Goal: Task Accomplishment & Management: Use online tool/utility

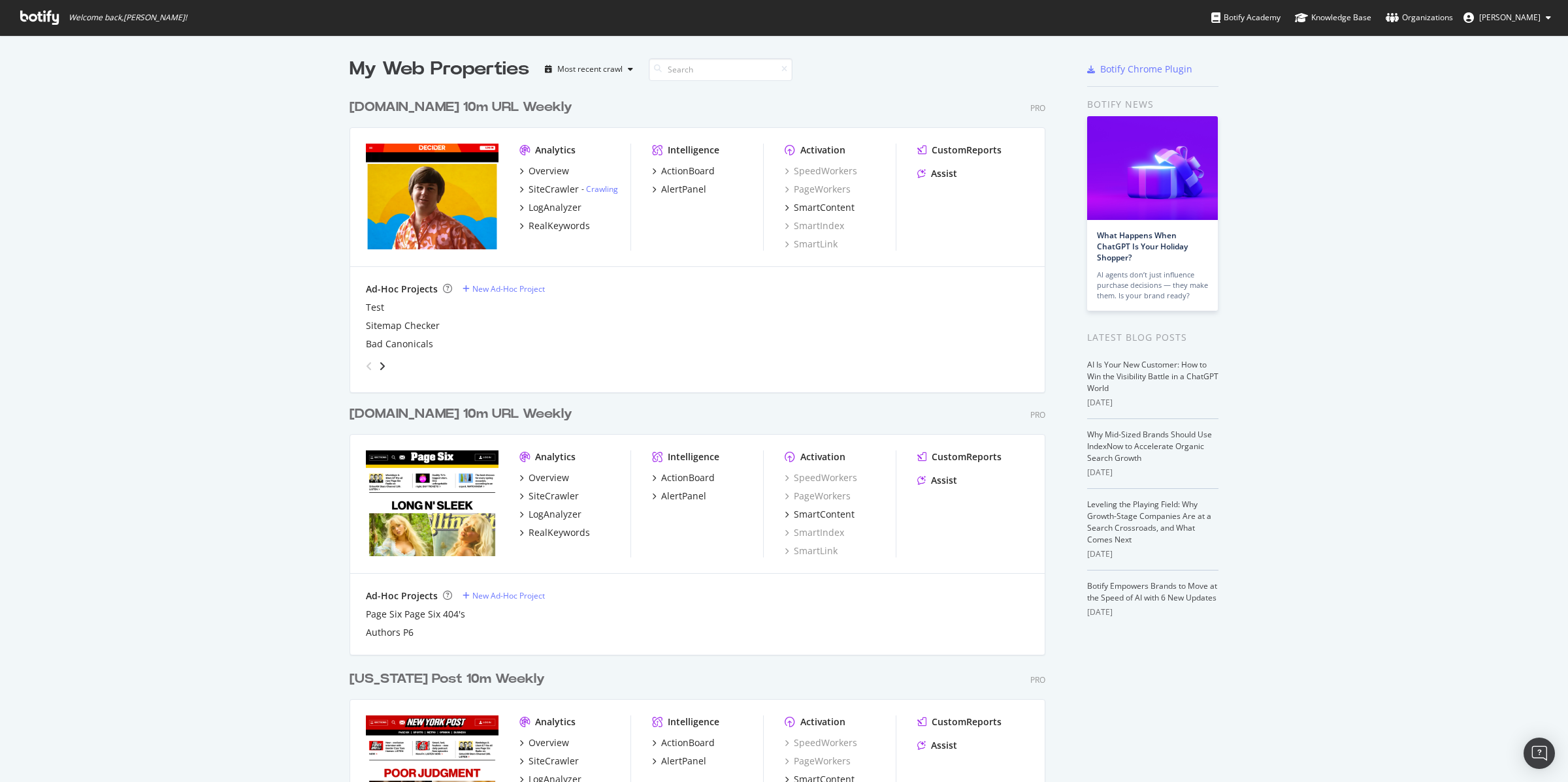
scroll to position [505, 0]
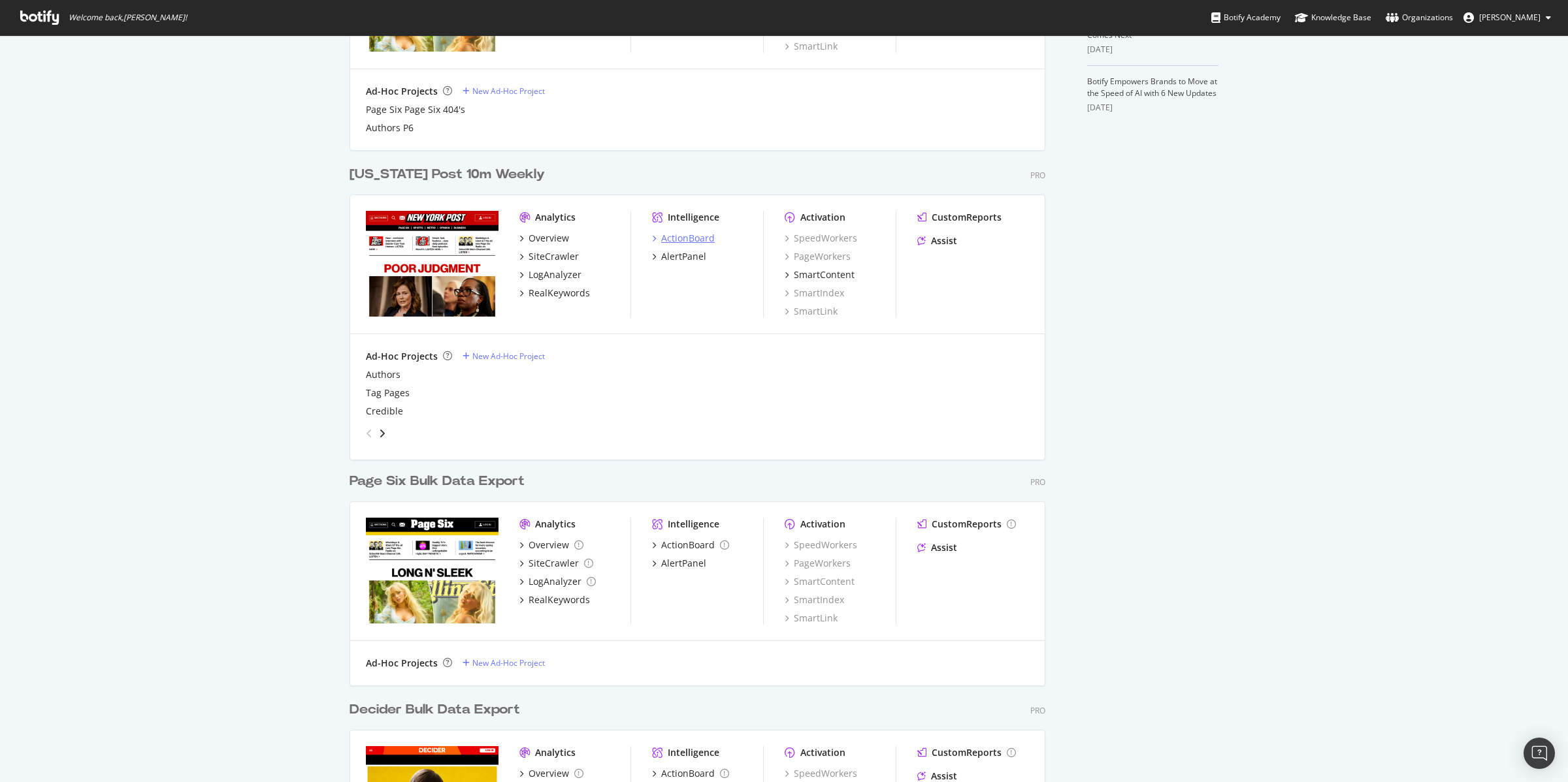
click at [678, 237] on div "ActionBoard" at bounding box center [687, 239] width 54 height 13
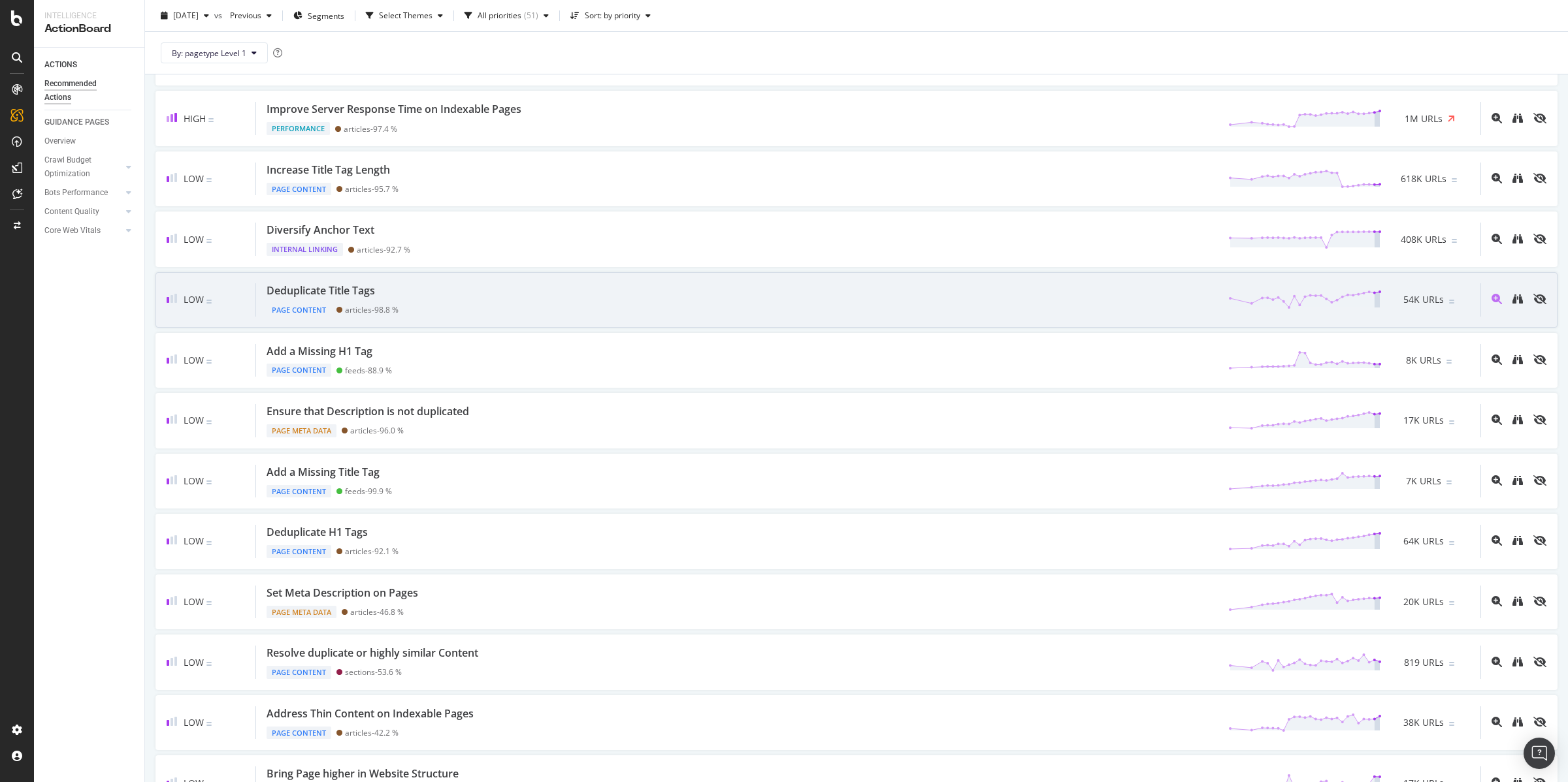
scroll to position [289, 0]
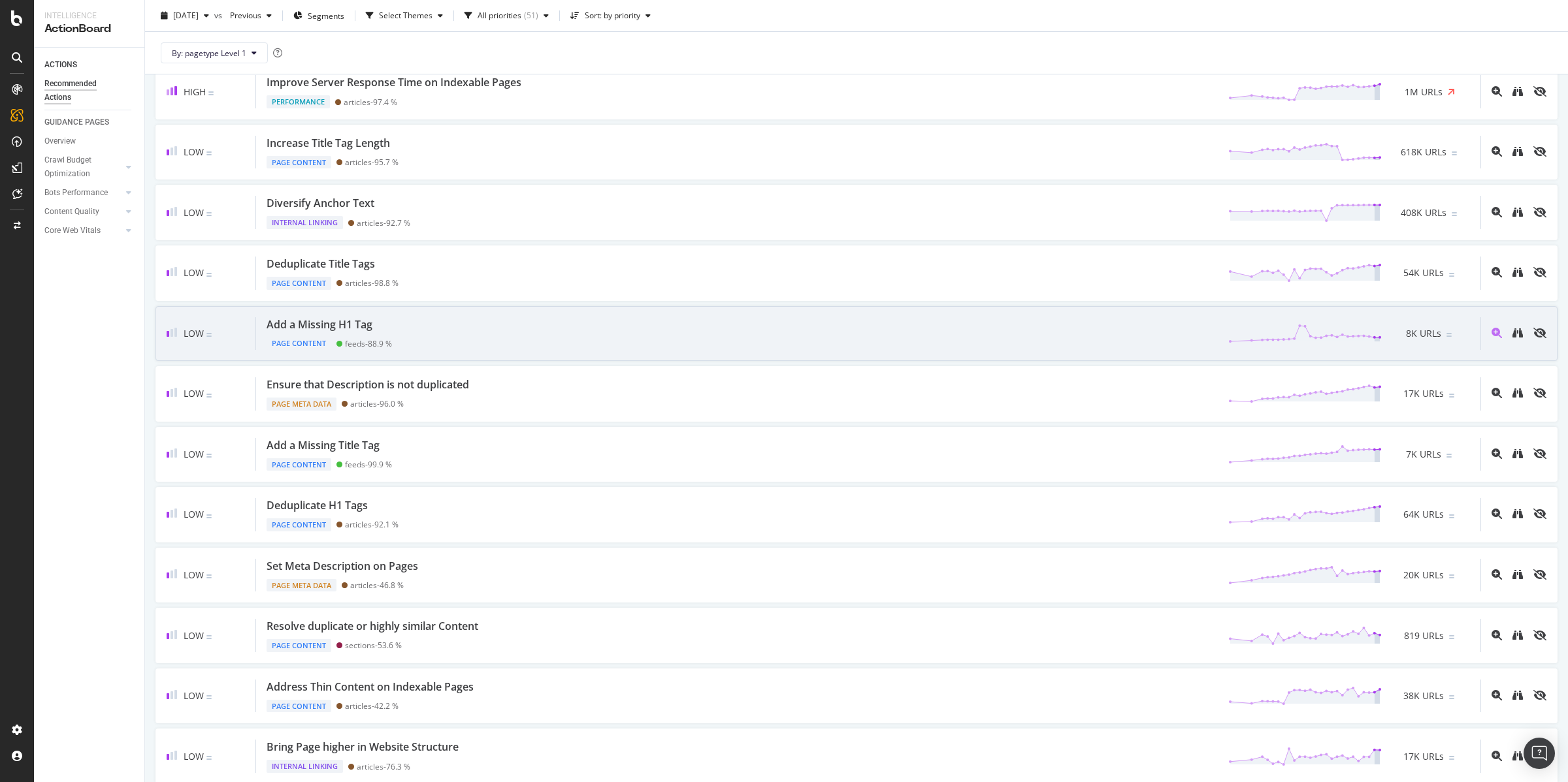
click at [286, 342] on div "Page Content" at bounding box center [298, 344] width 65 height 13
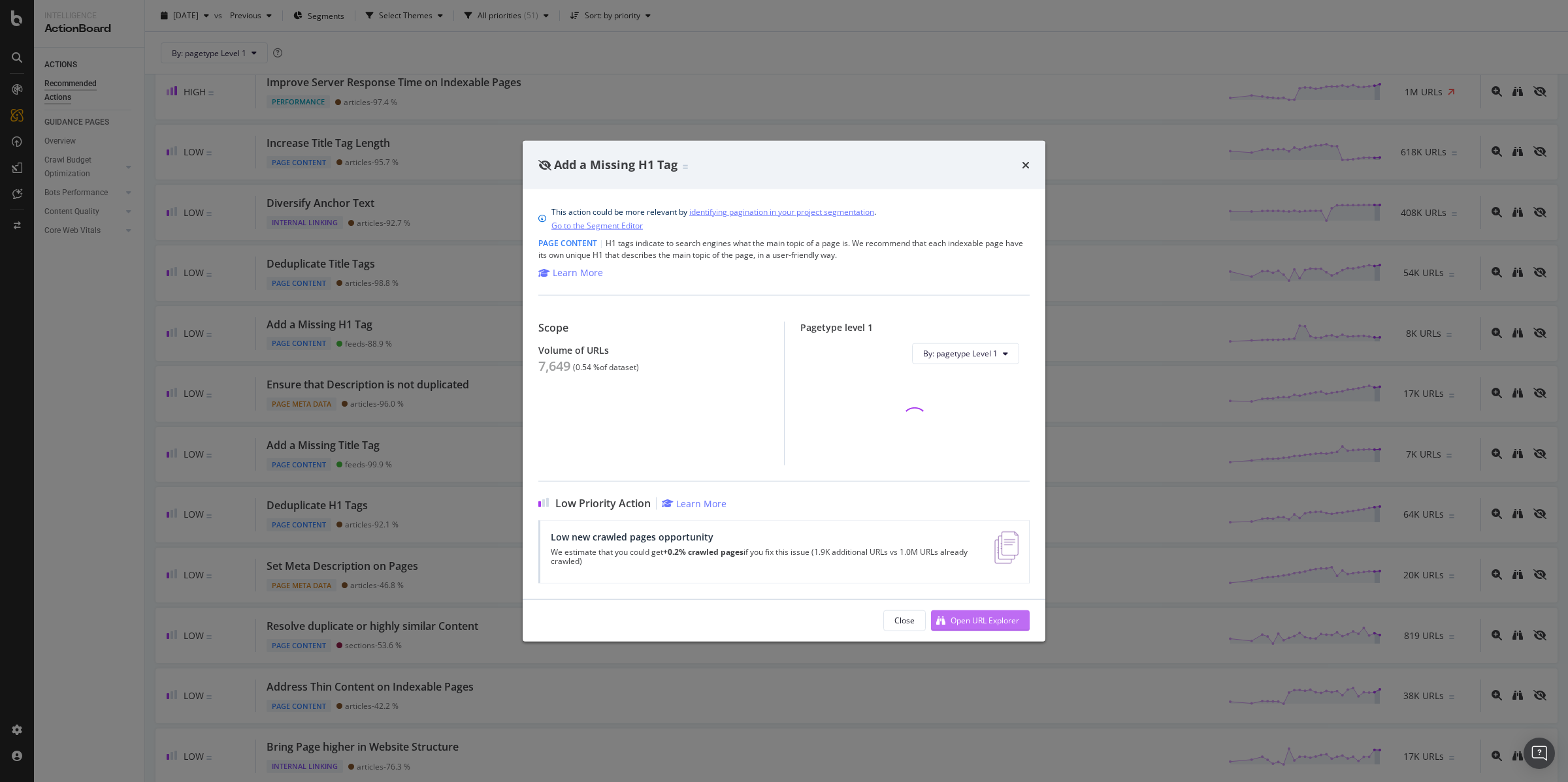
click at [987, 619] on div "Open URL Explorer" at bounding box center [984, 621] width 69 height 11
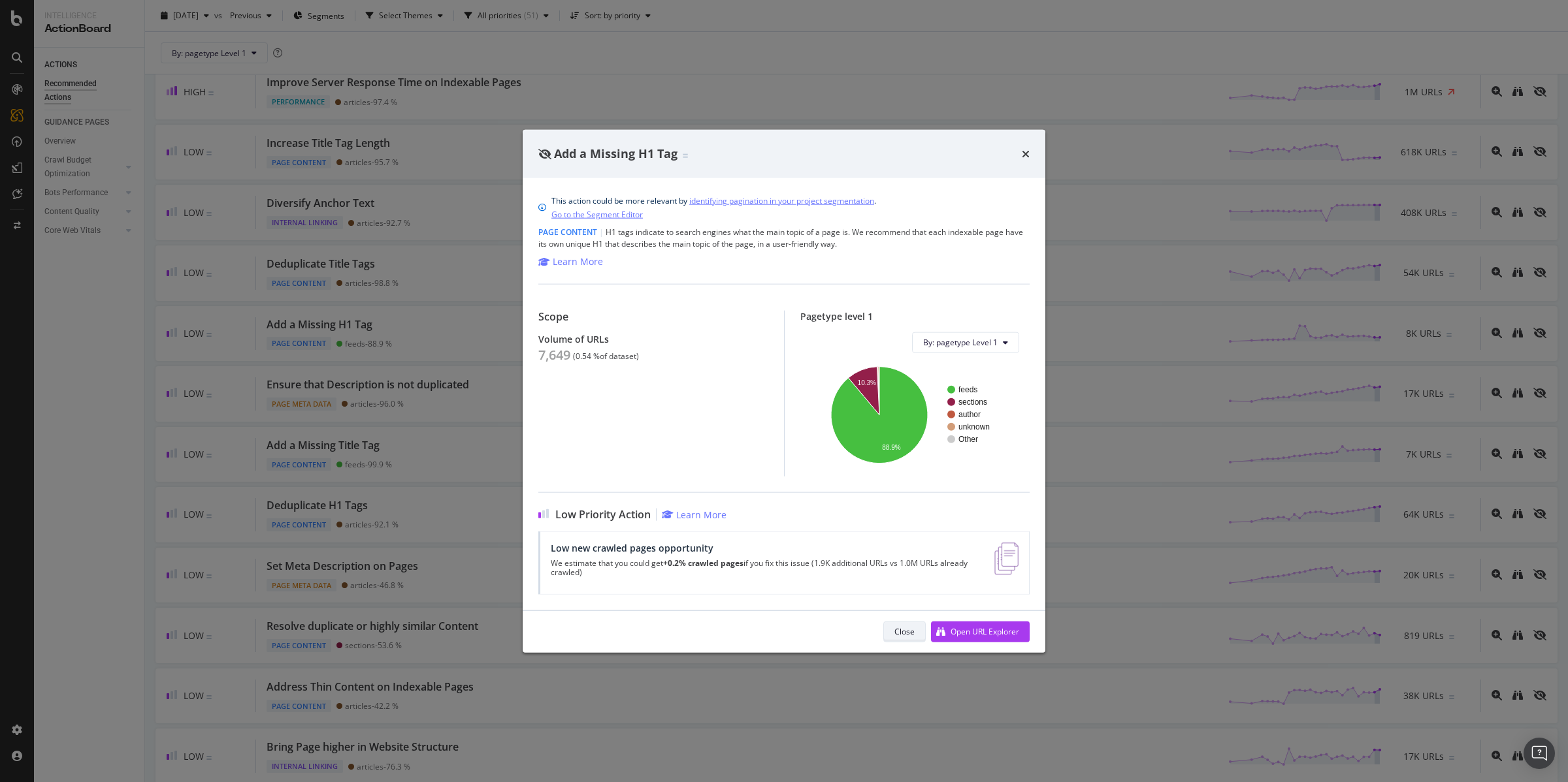
click at [906, 628] on div "Close" at bounding box center [904, 632] width 21 height 11
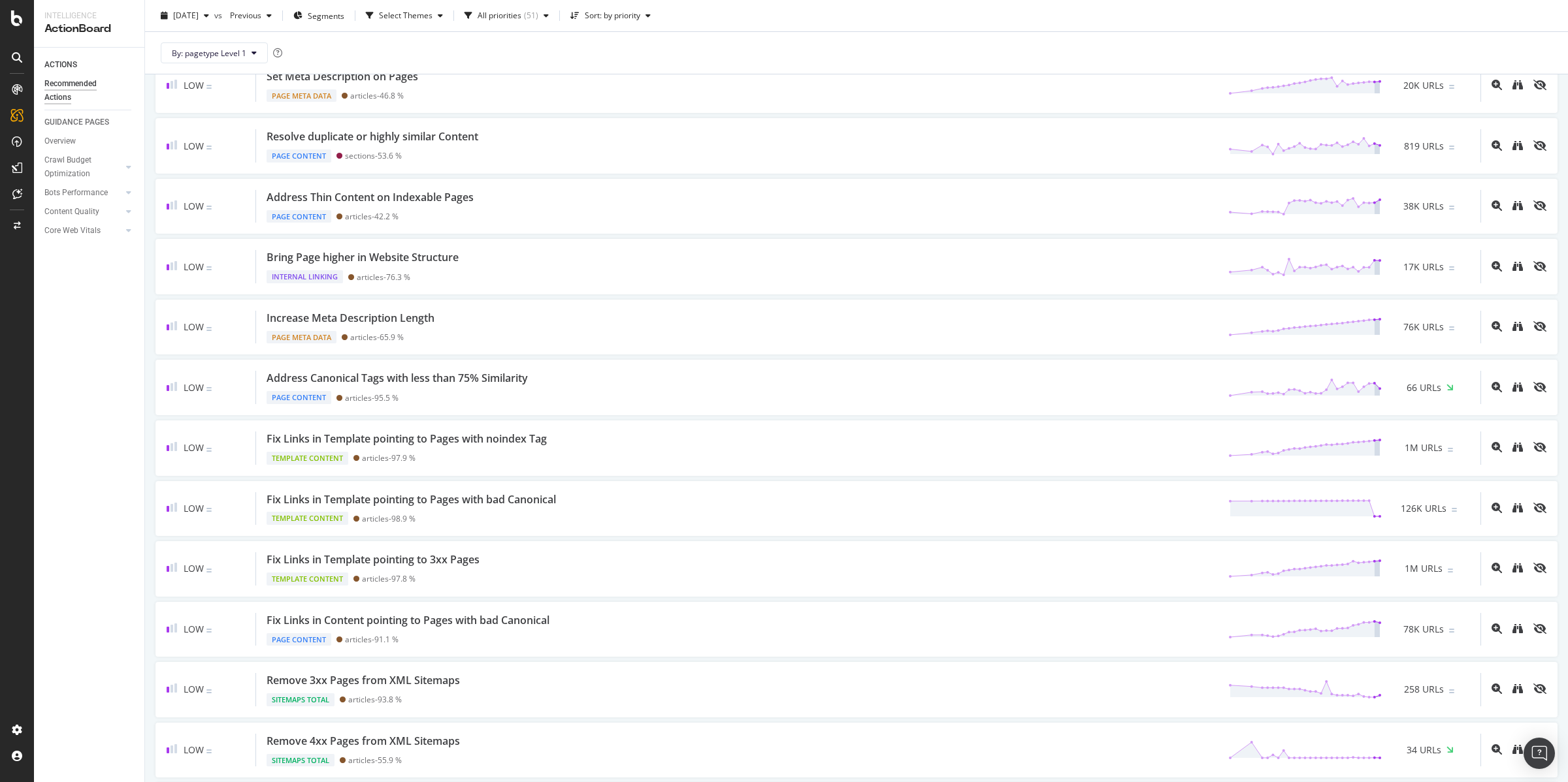
scroll to position [789, 0]
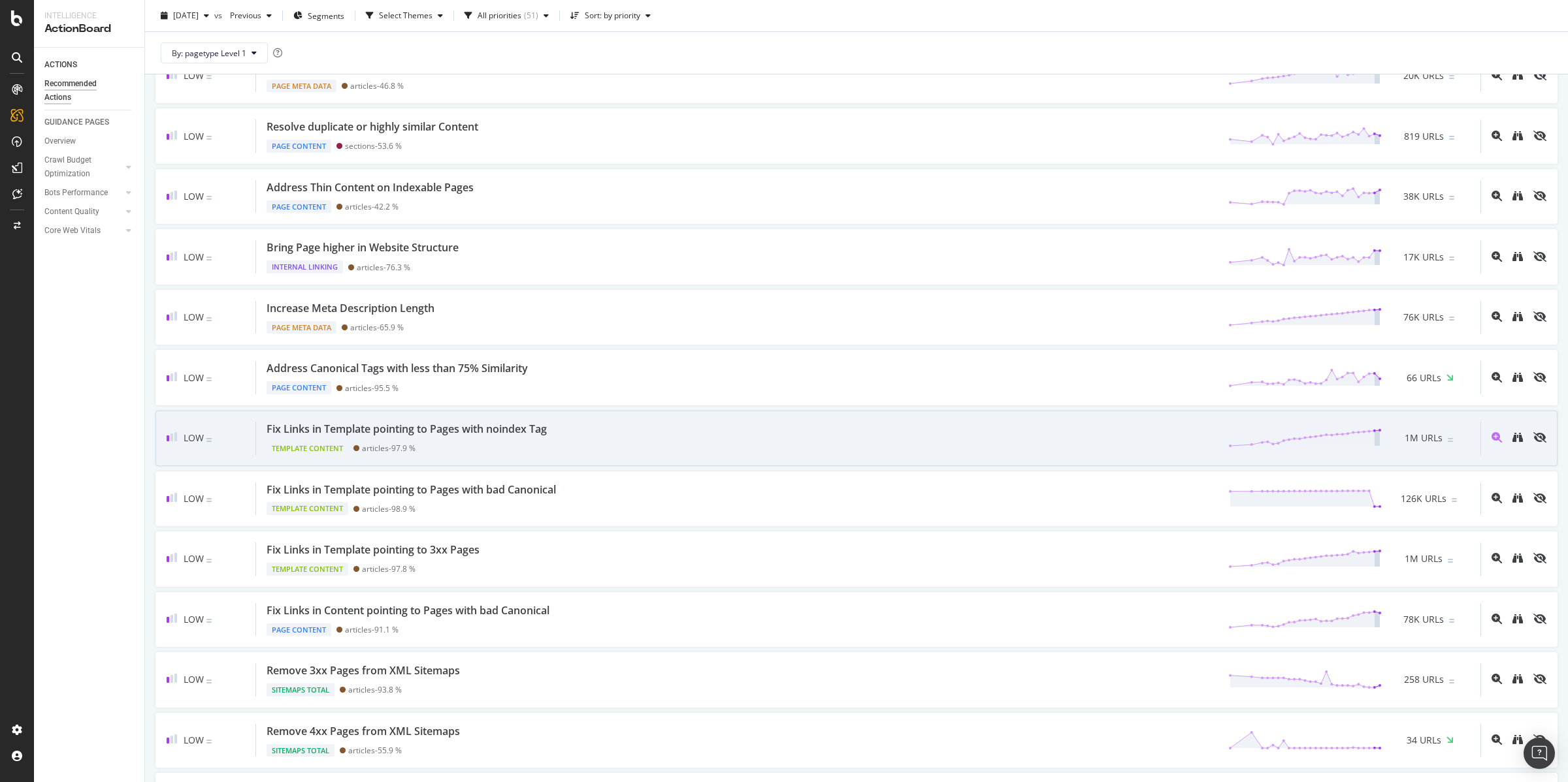
click at [435, 430] on div "Fix Links in Template pointing to Pages with noindex Tag" at bounding box center [406, 430] width 280 height 15
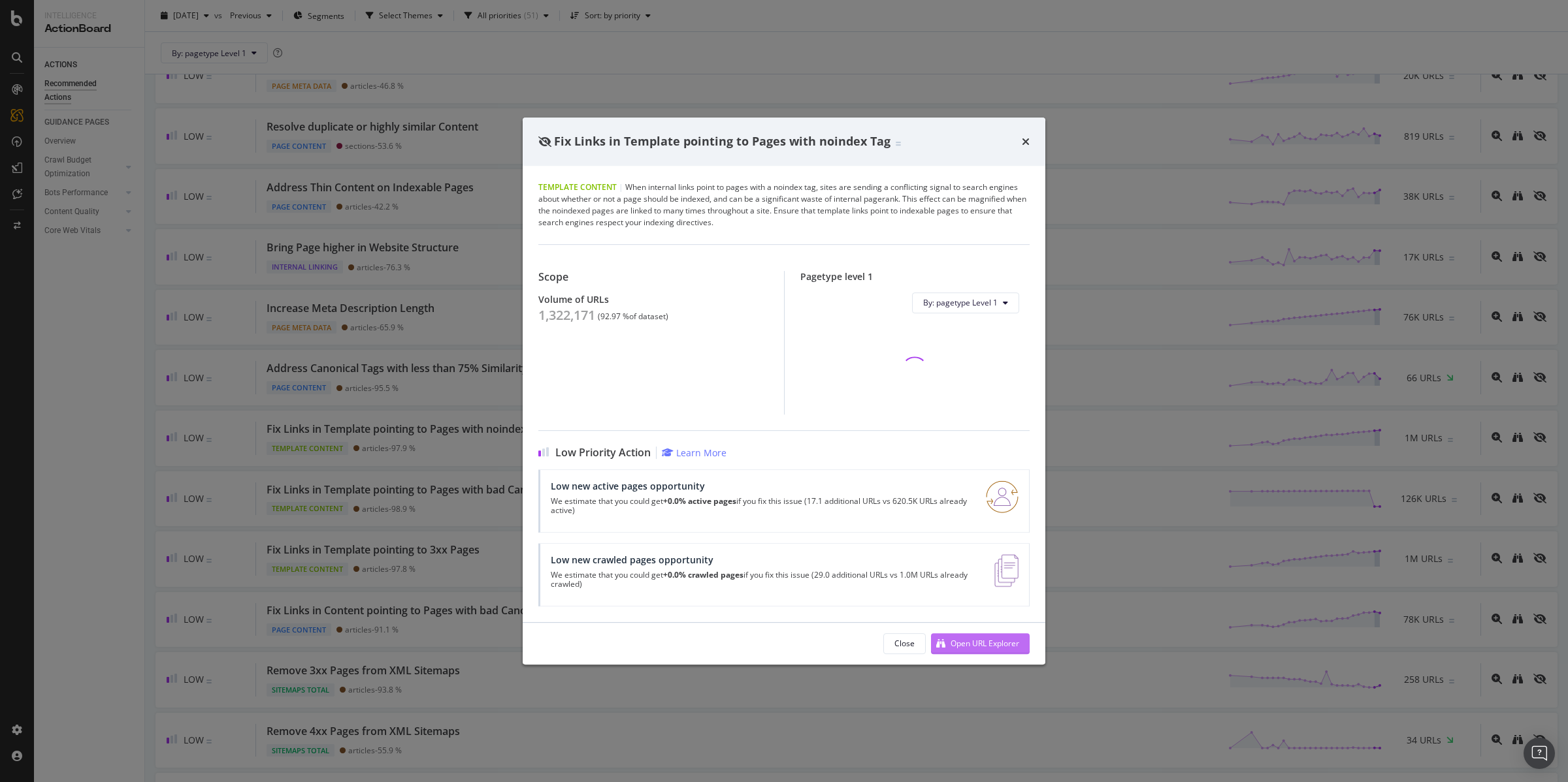
click at [991, 639] on div "Open URL Explorer" at bounding box center [984, 644] width 69 height 11
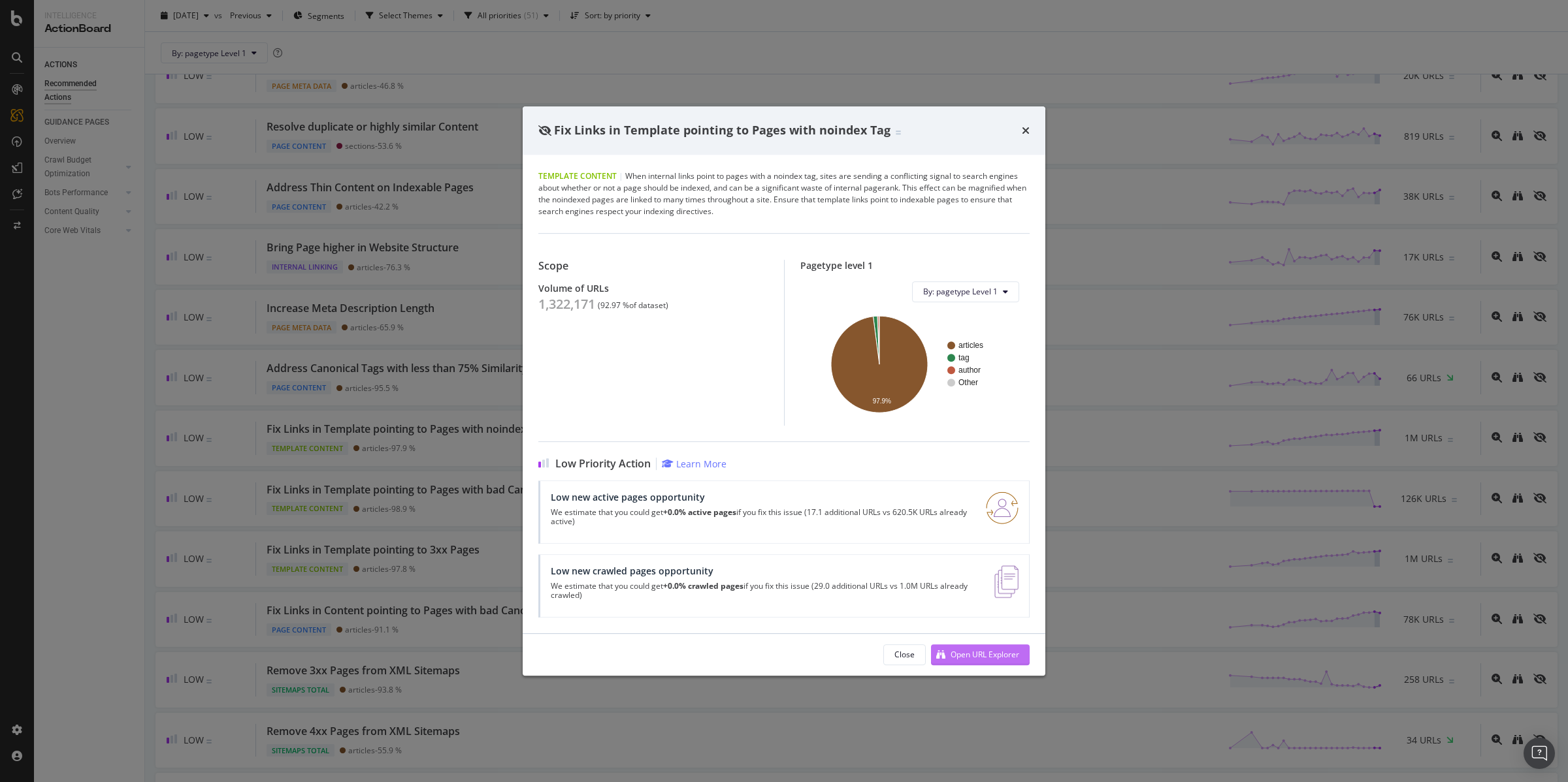
click at [972, 654] on div "Open URL Explorer" at bounding box center [984, 655] width 69 height 11
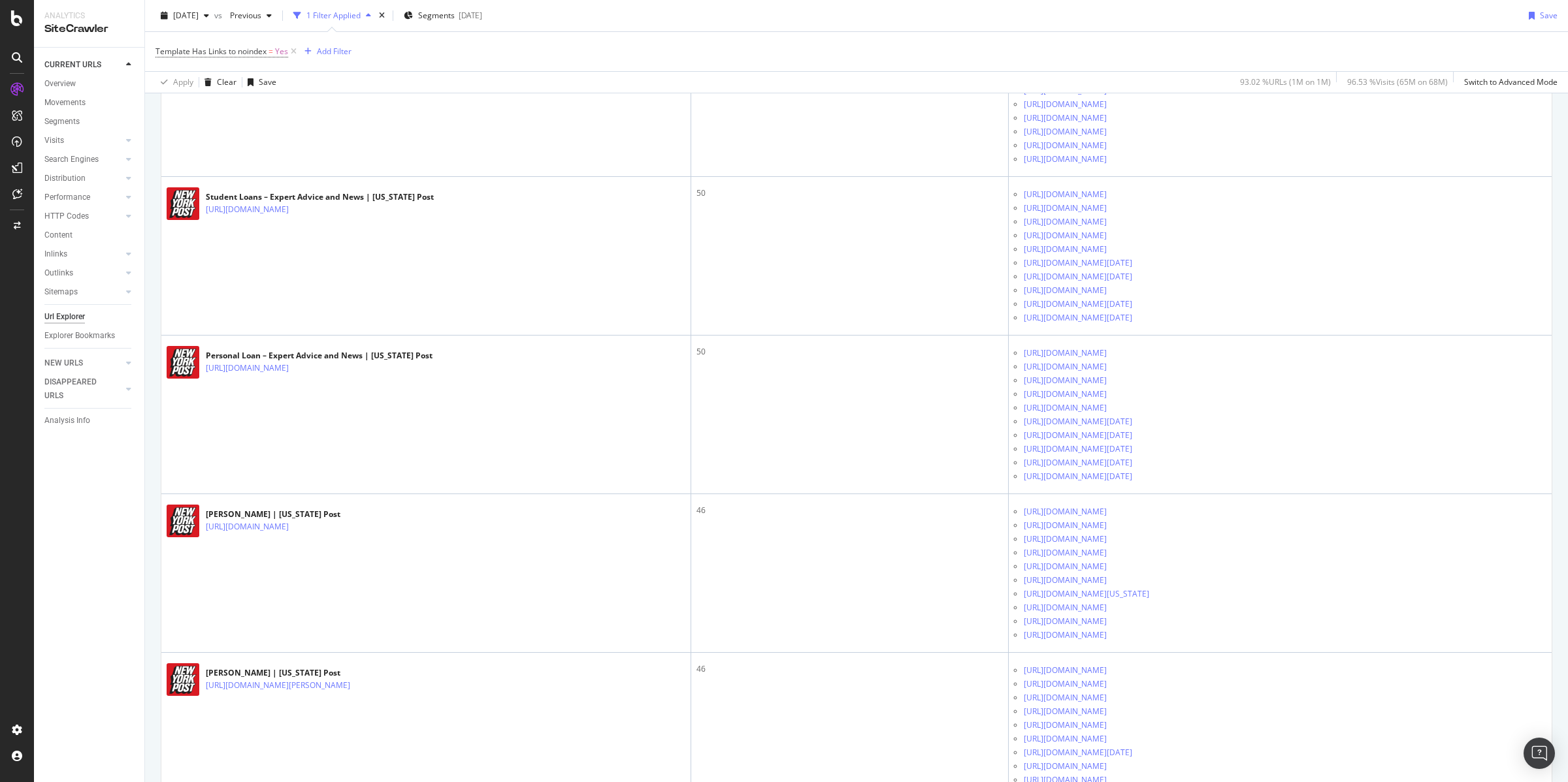
scroll to position [572, 0]
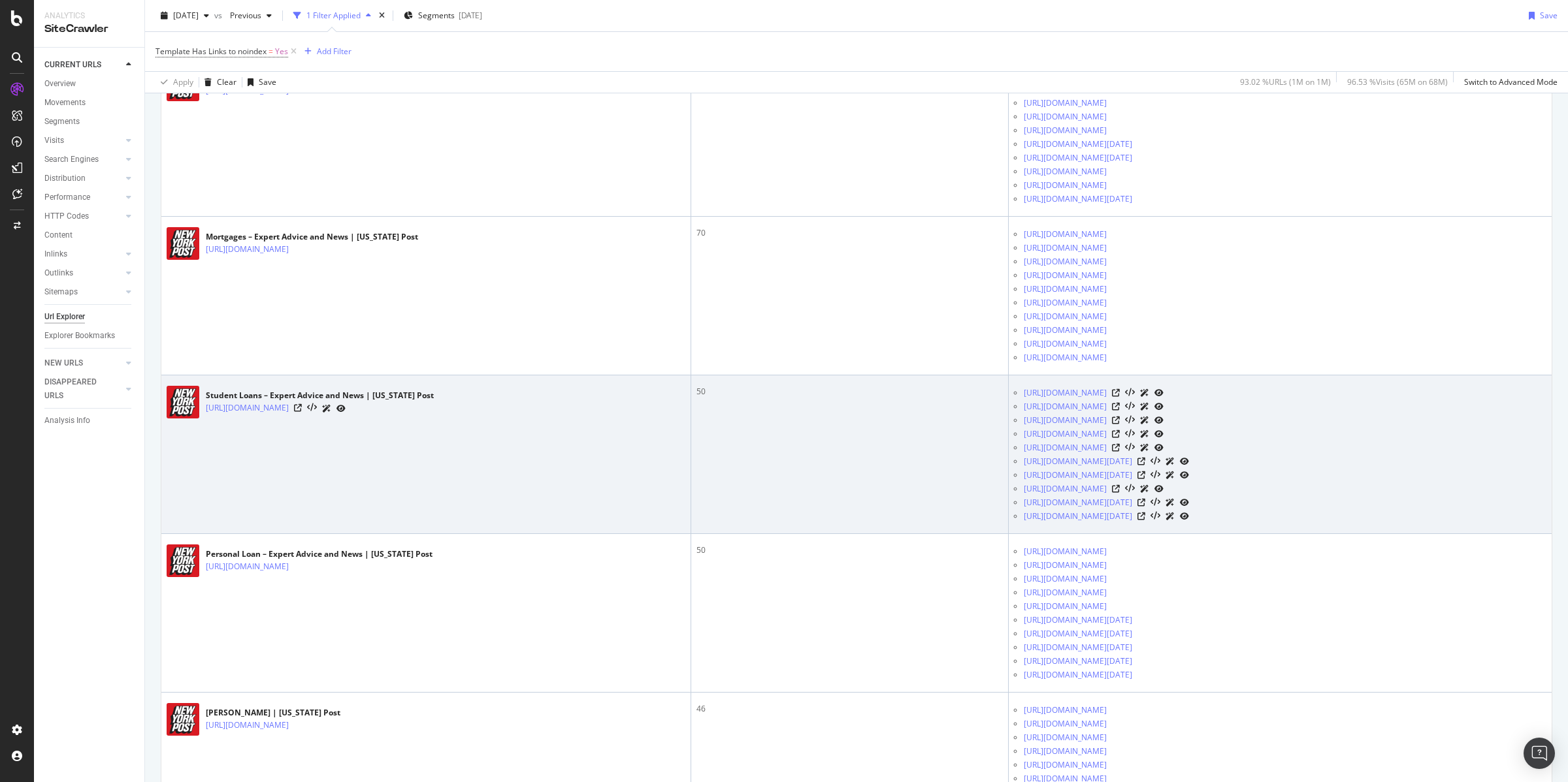
scroll to position [405, 0]
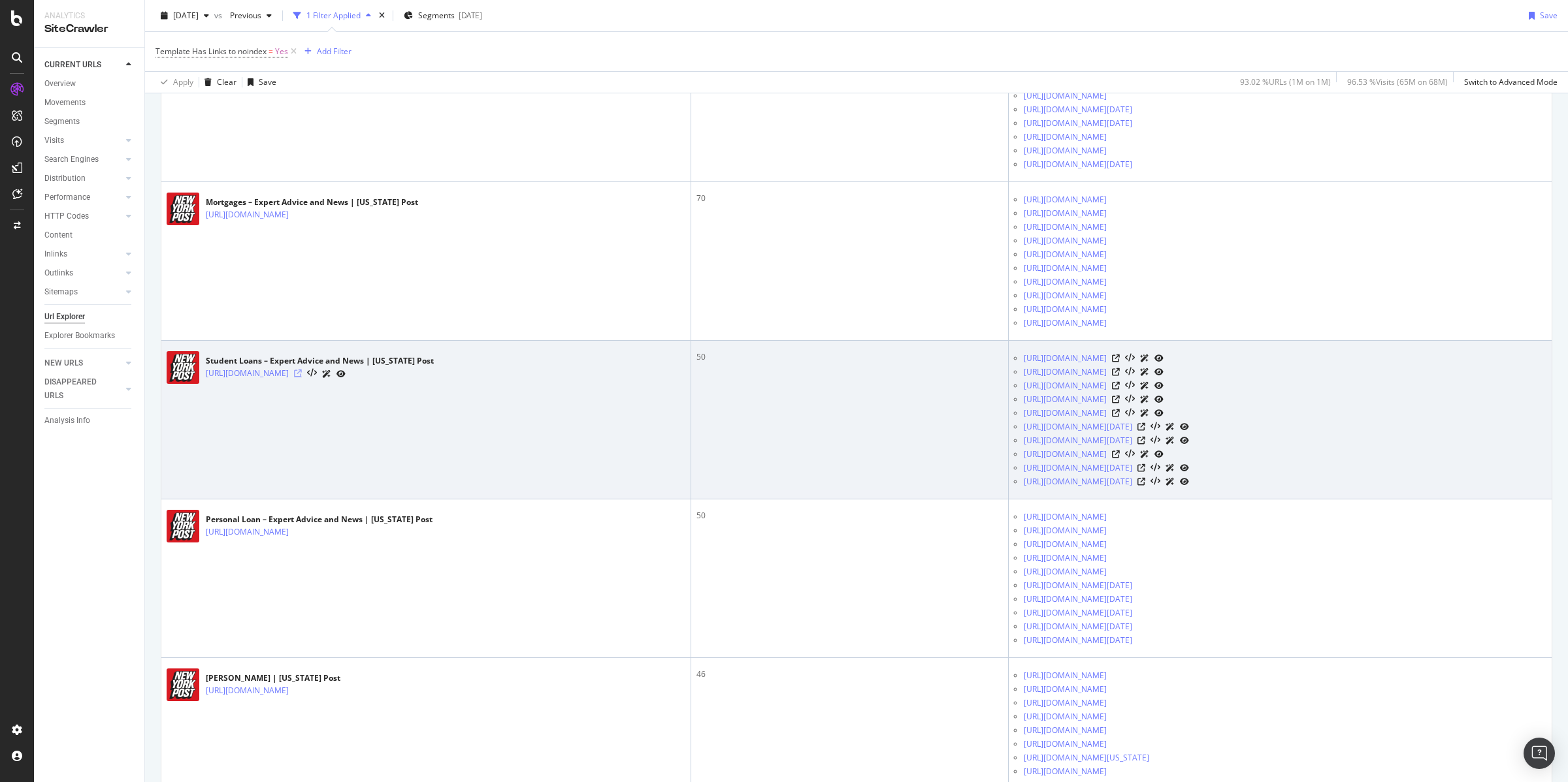
click at [302, 374] on icon at bounding box center [298, 373] width 8 height 8
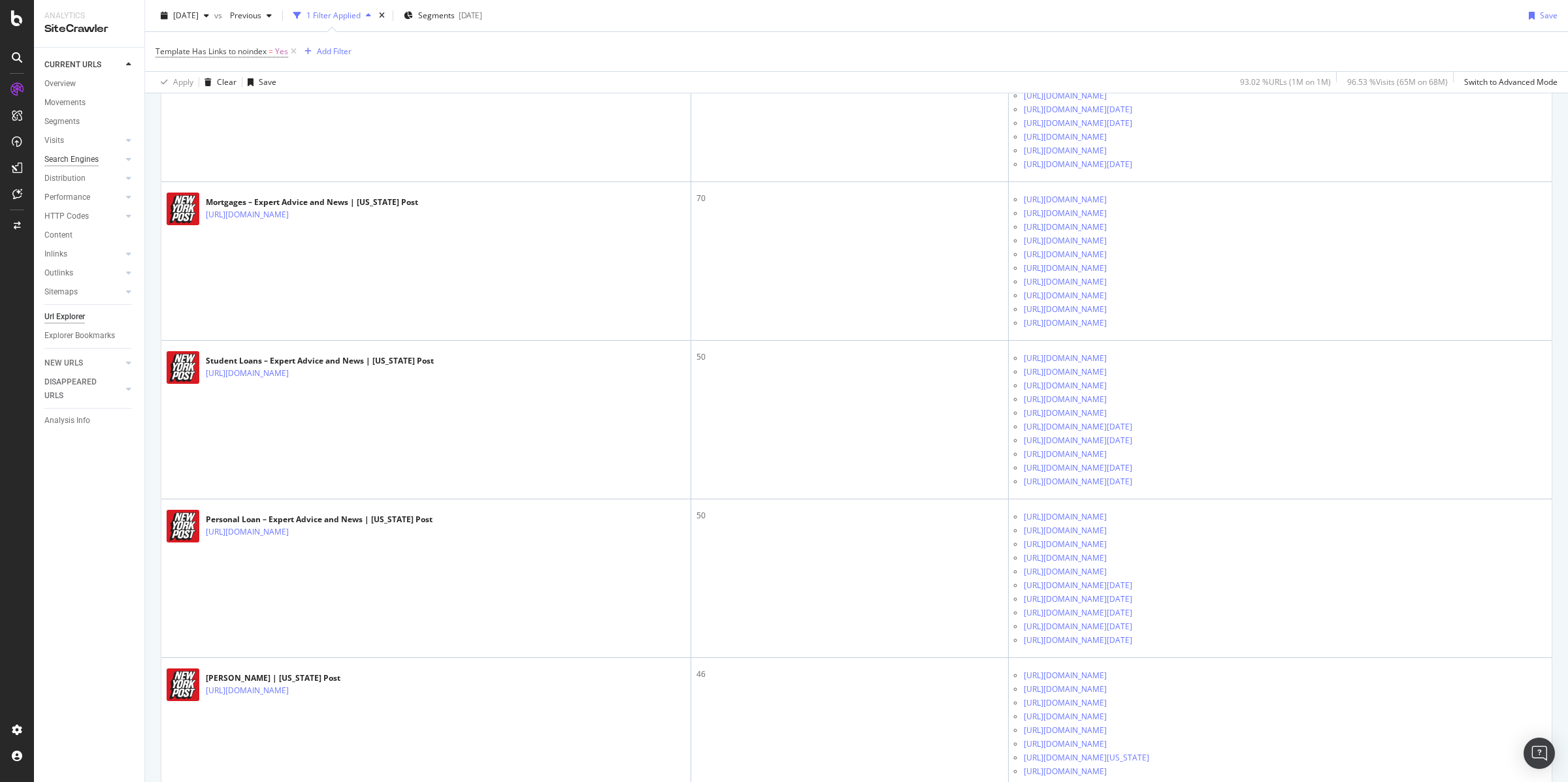
click at [68, 164] on div "Search Engines" at bounding box center [71, 160] width 55 height 14
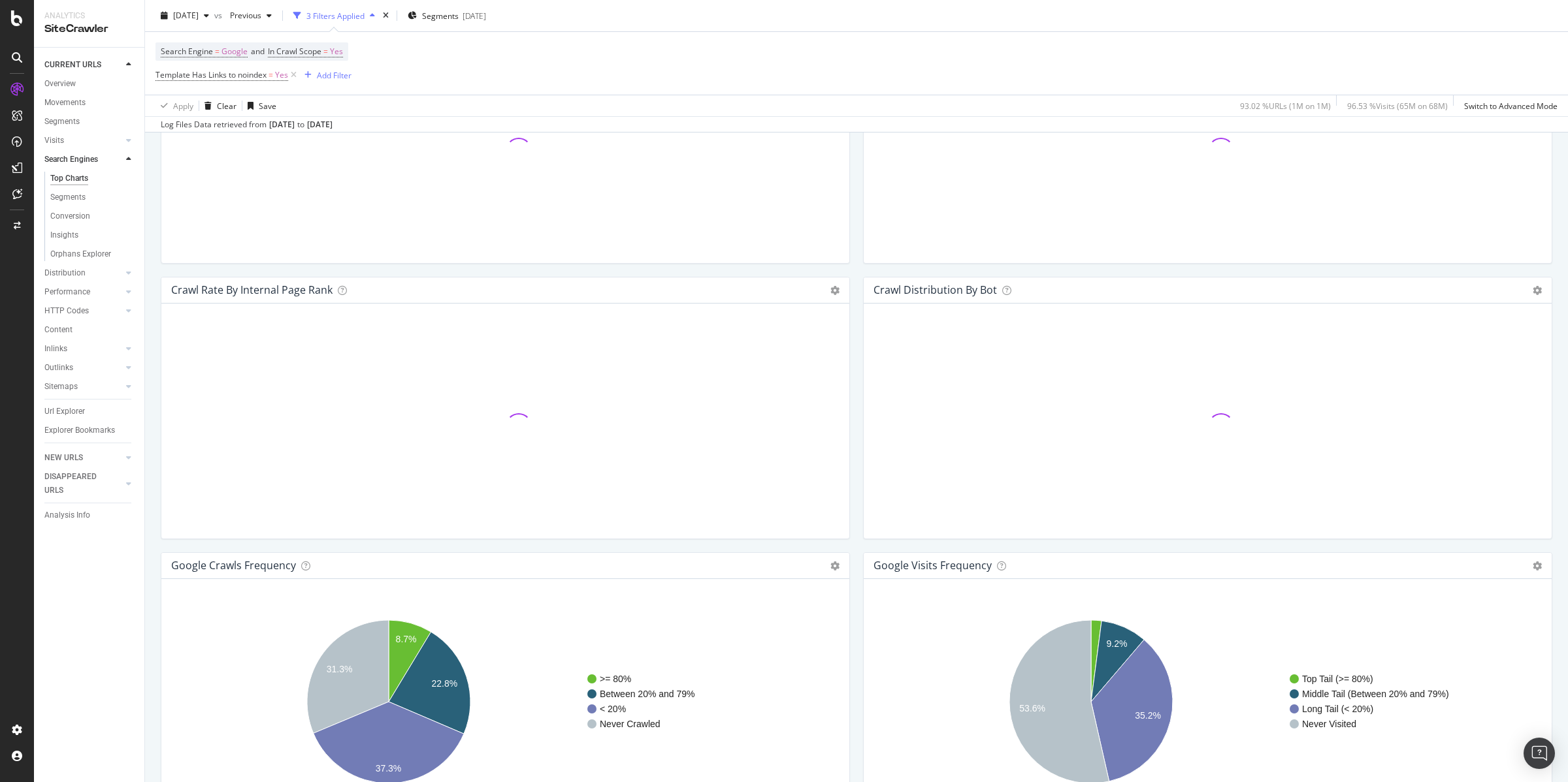
scroll to position [1283, 0]
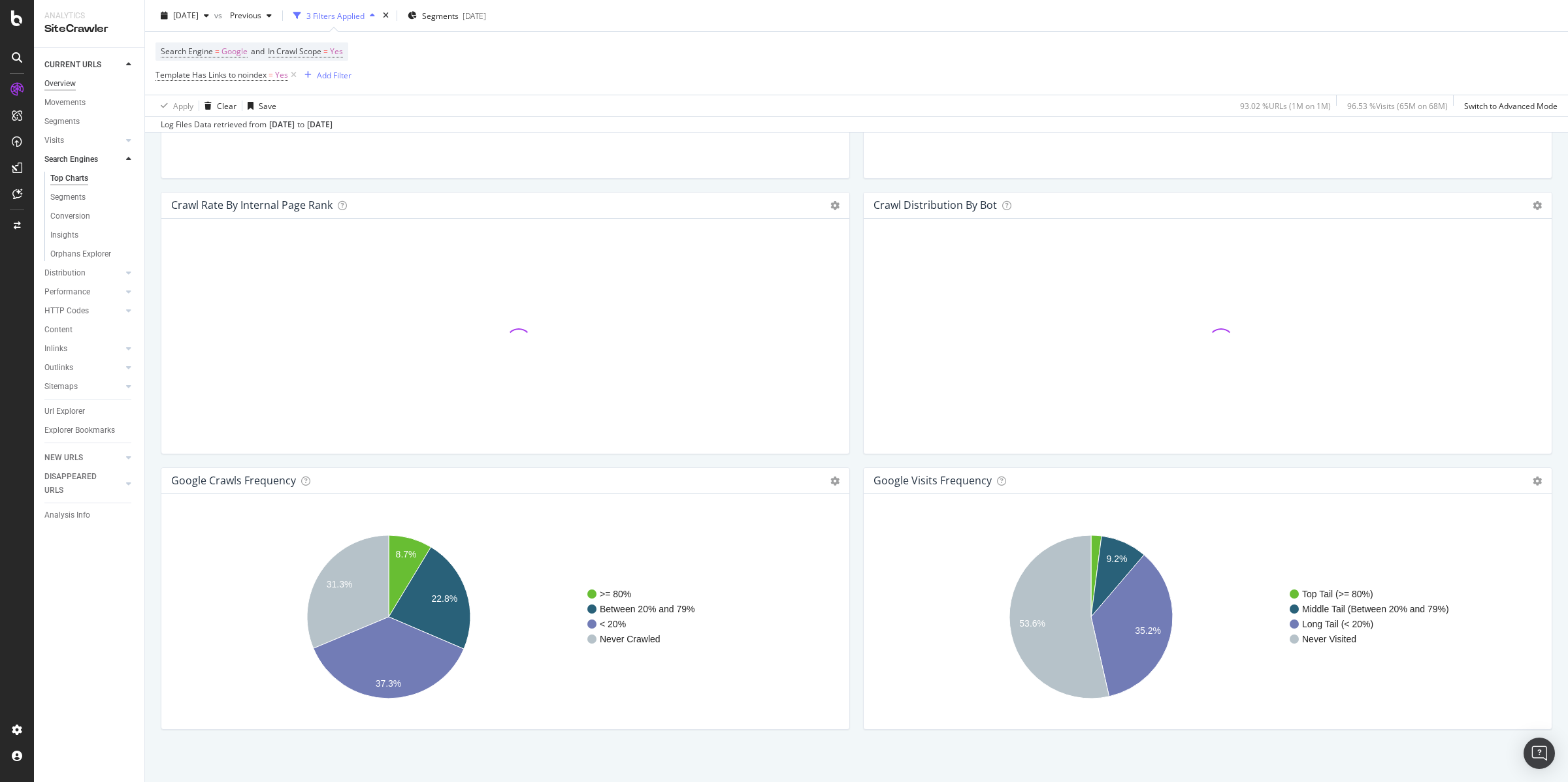
click at [61, 83] on div "Overview" at bounding box center [59, 84] width 31 height 14
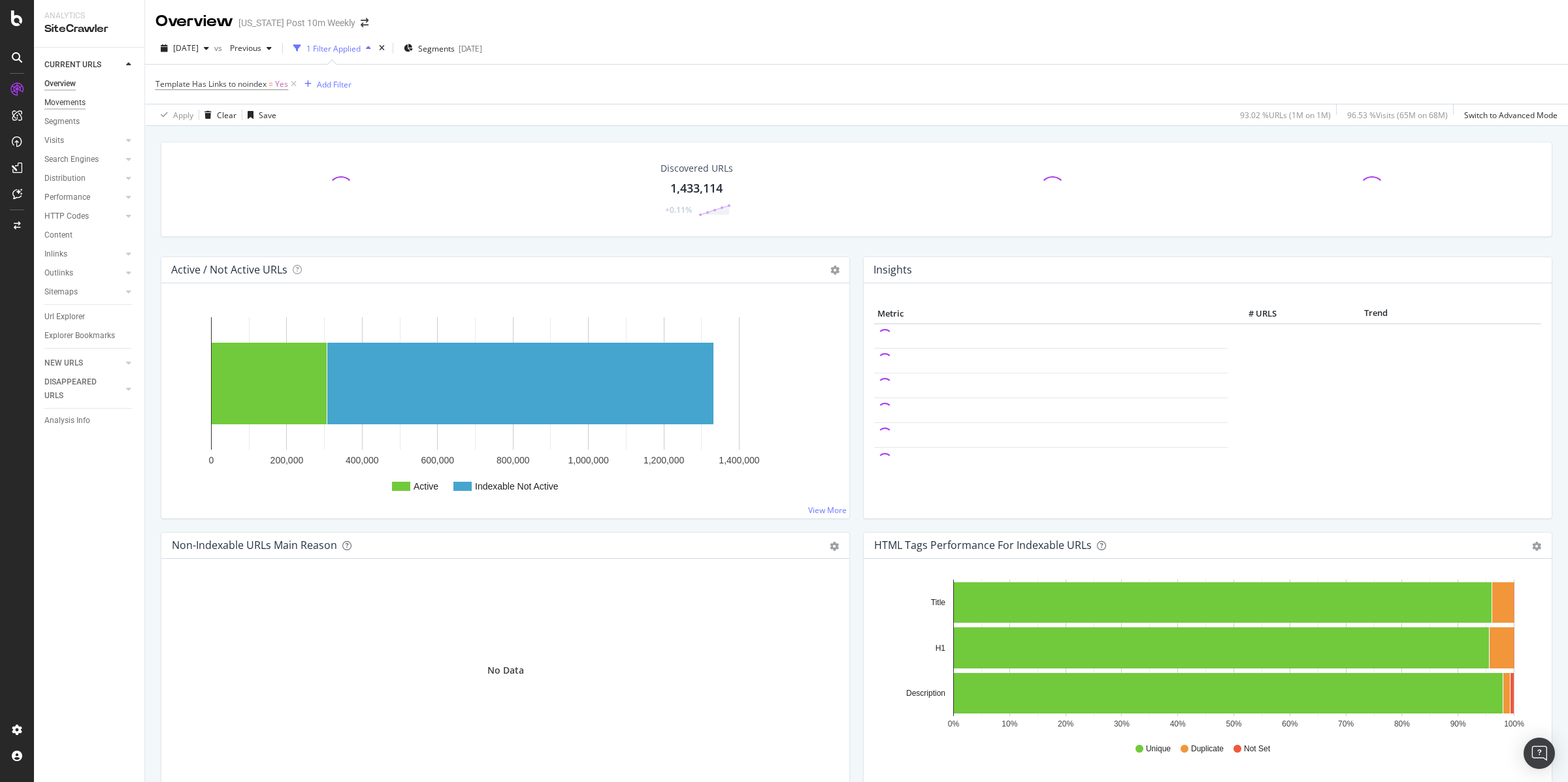
click at [68, 103] on div "Movements" at bounding box center [65, 102] width 41 height 14
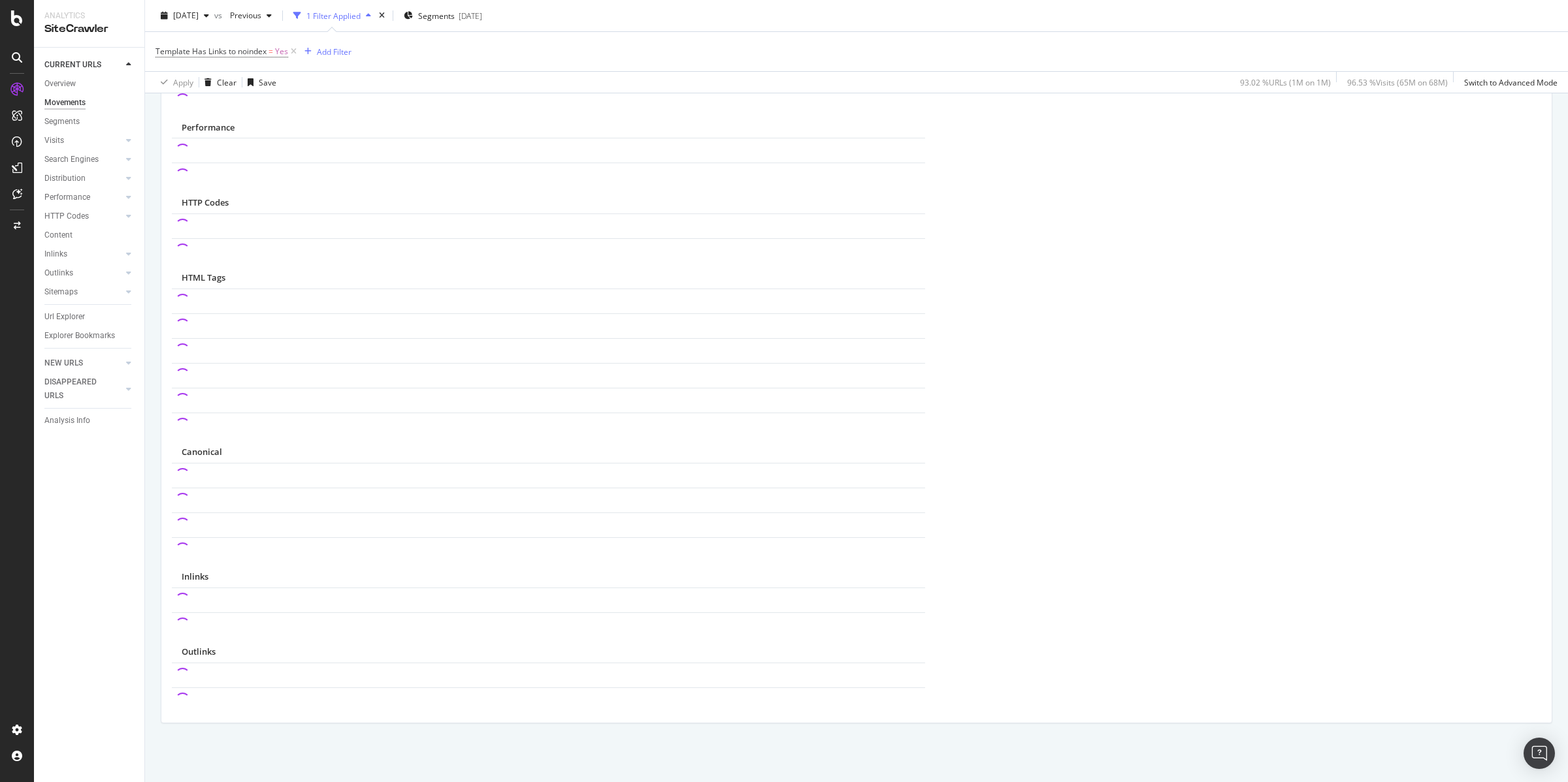
scroll to position [718, 0]
